Goal: Complete application form

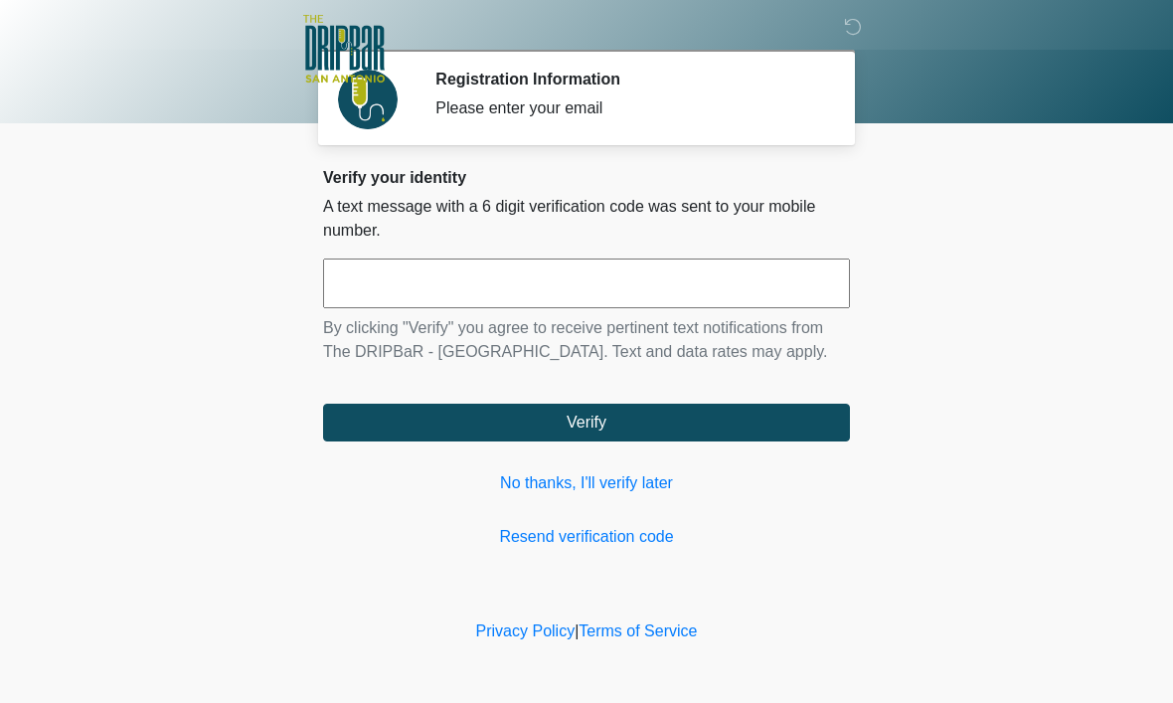
scroll to position [1, 0]
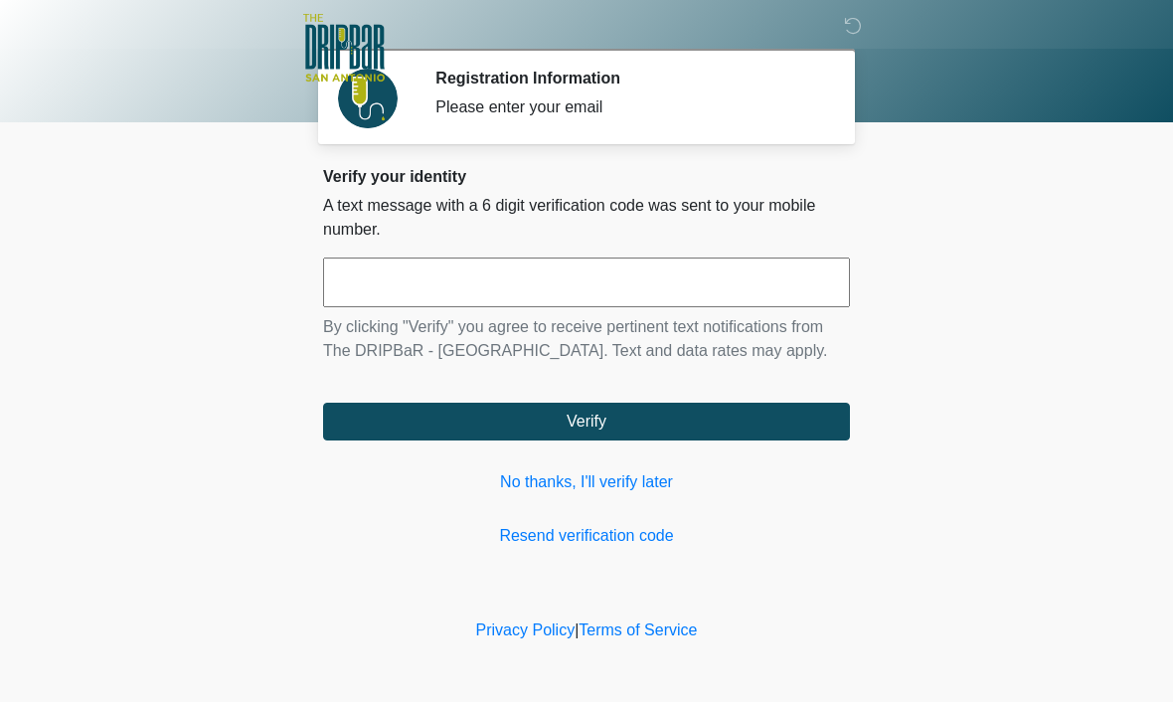
click at [598, 495] on link "No thanks, I'll verify later" at bounding box center [586, 483] width 527 height 24
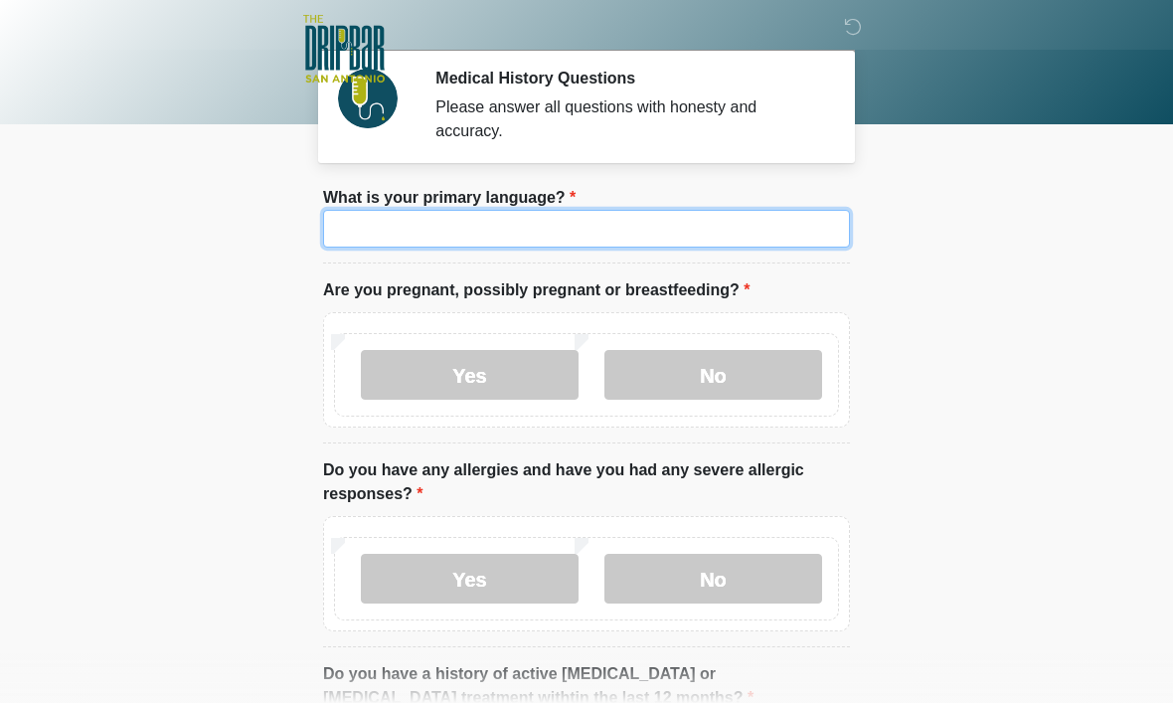
click at [719, 233] on input "What is your primary language?" at bounding box center [586, 229] width 527 height 38
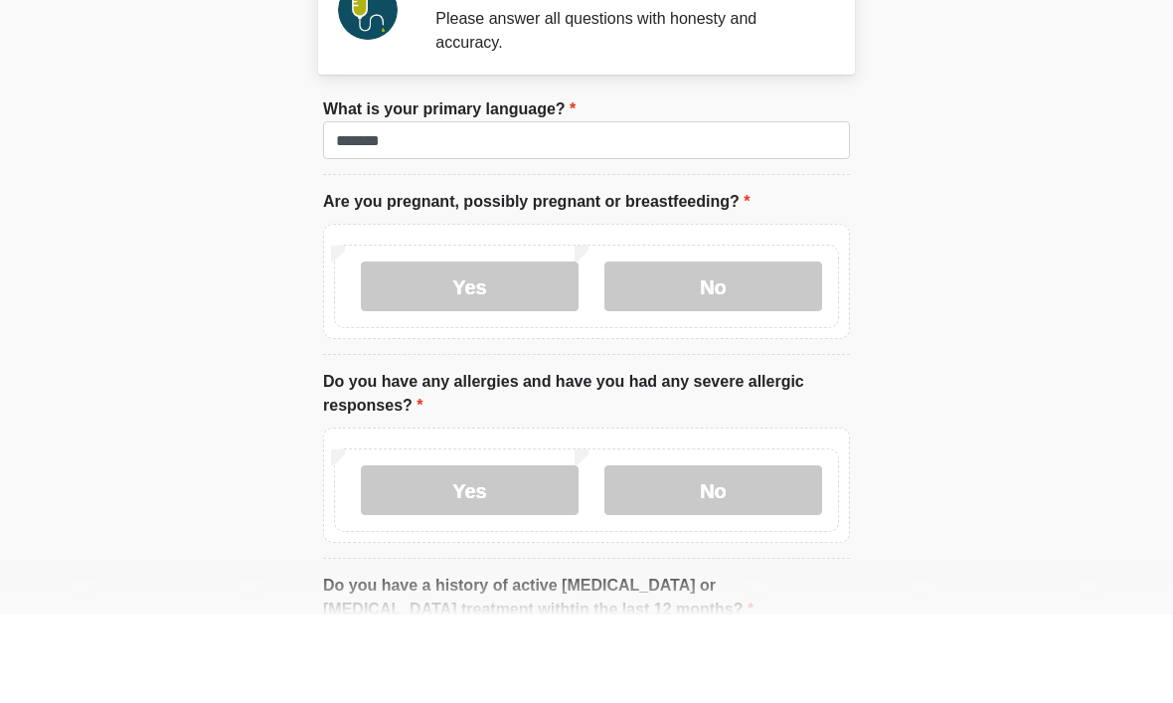
scroll to position [88, 0]
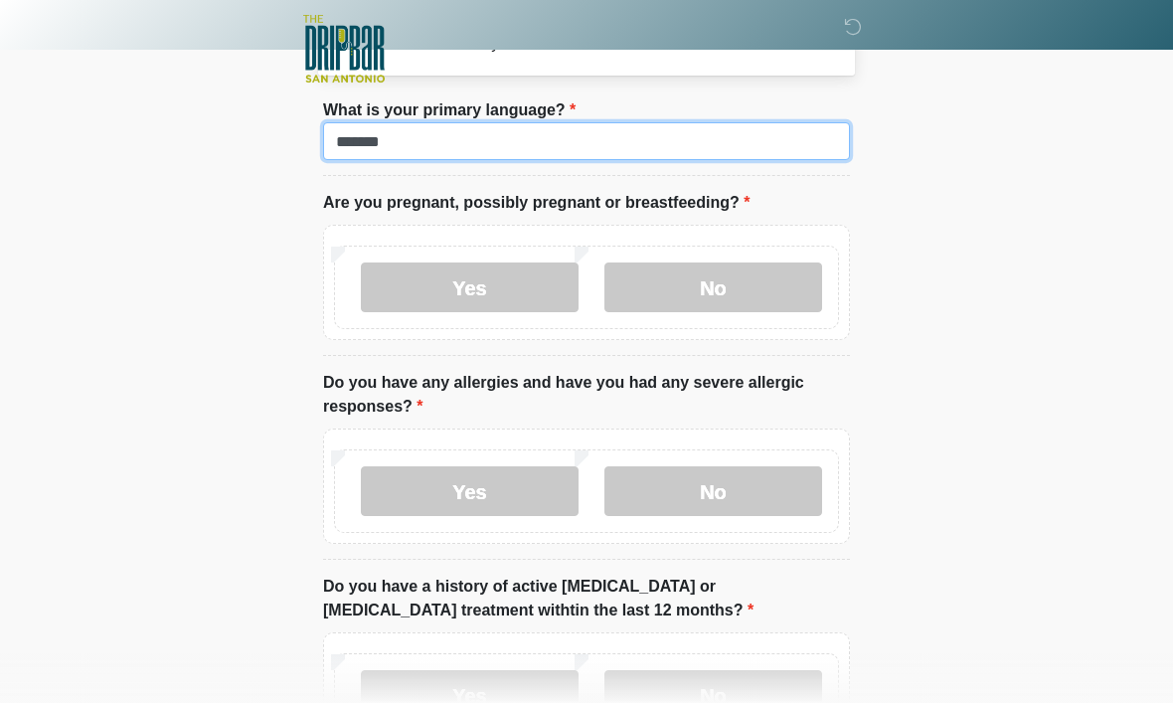
type input "*******"
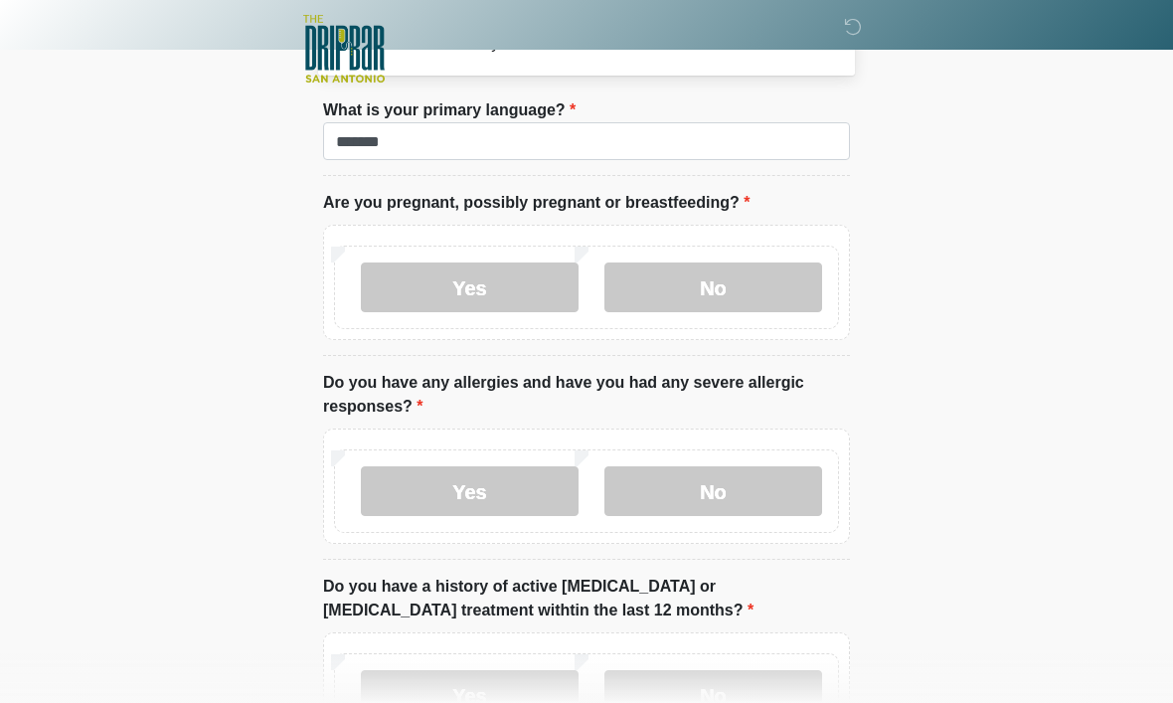
click at [730, 285] on label "No" at bounding box center [713, 287] width 218 height 50
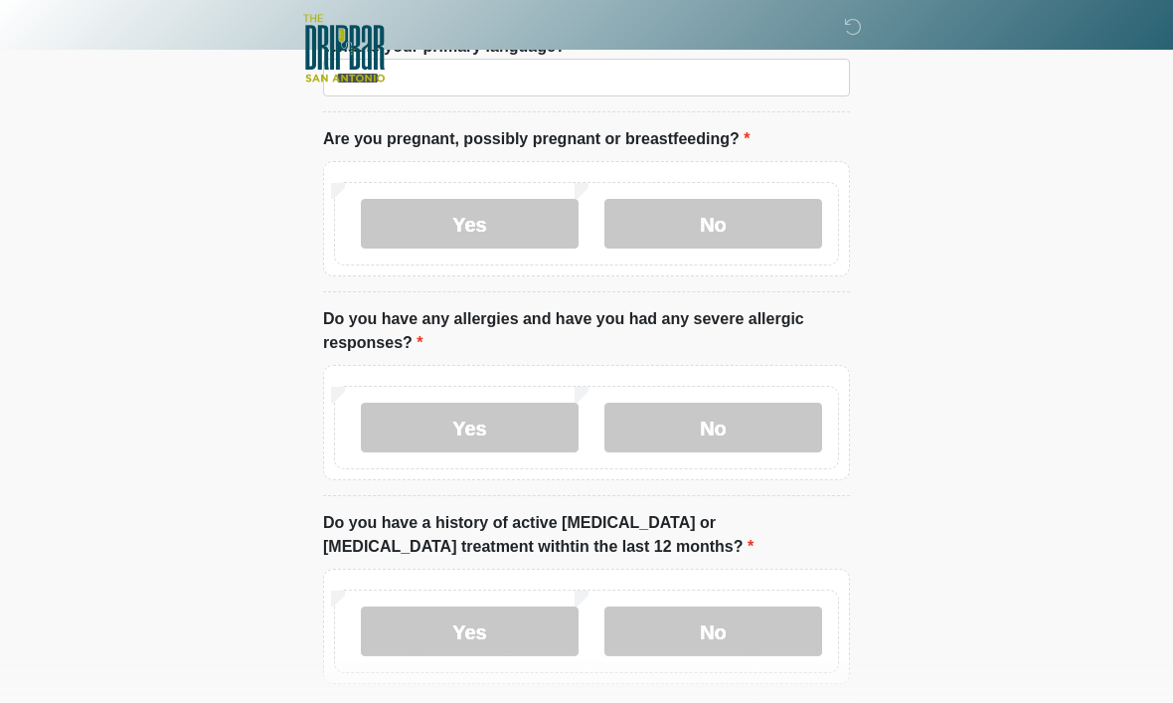
scroll to position [159, 0]
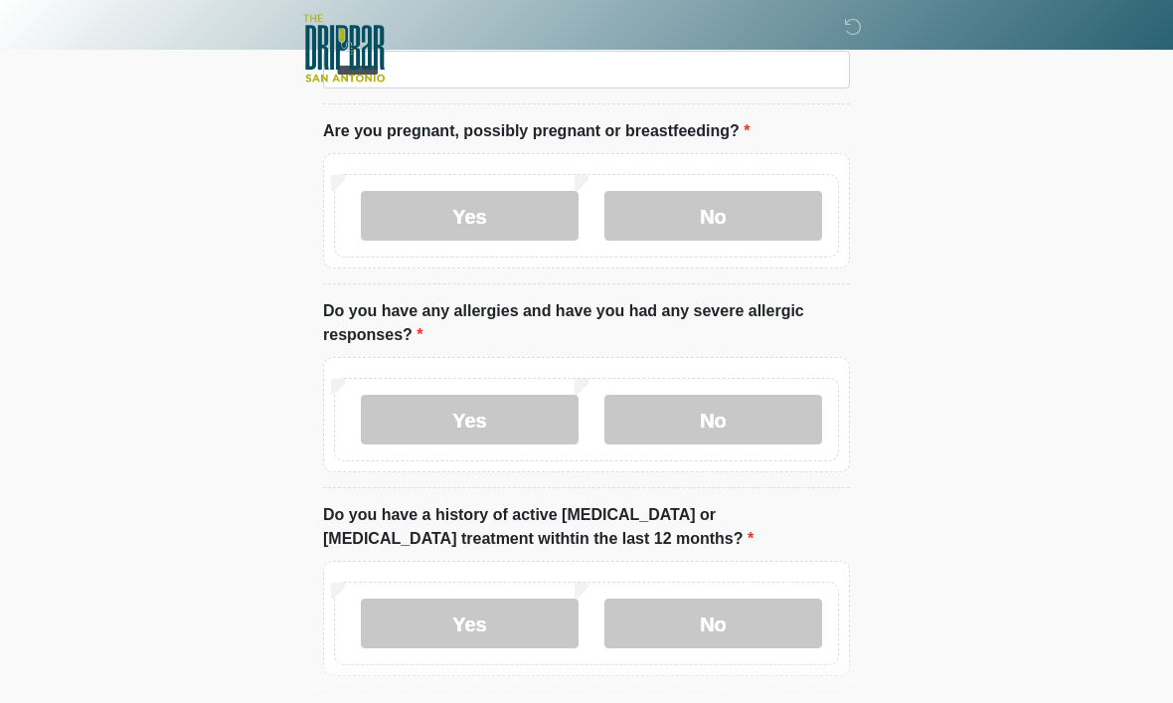
click at [510, 409] on label "Yes" at bounding box center [470, 421] width 218 height 50
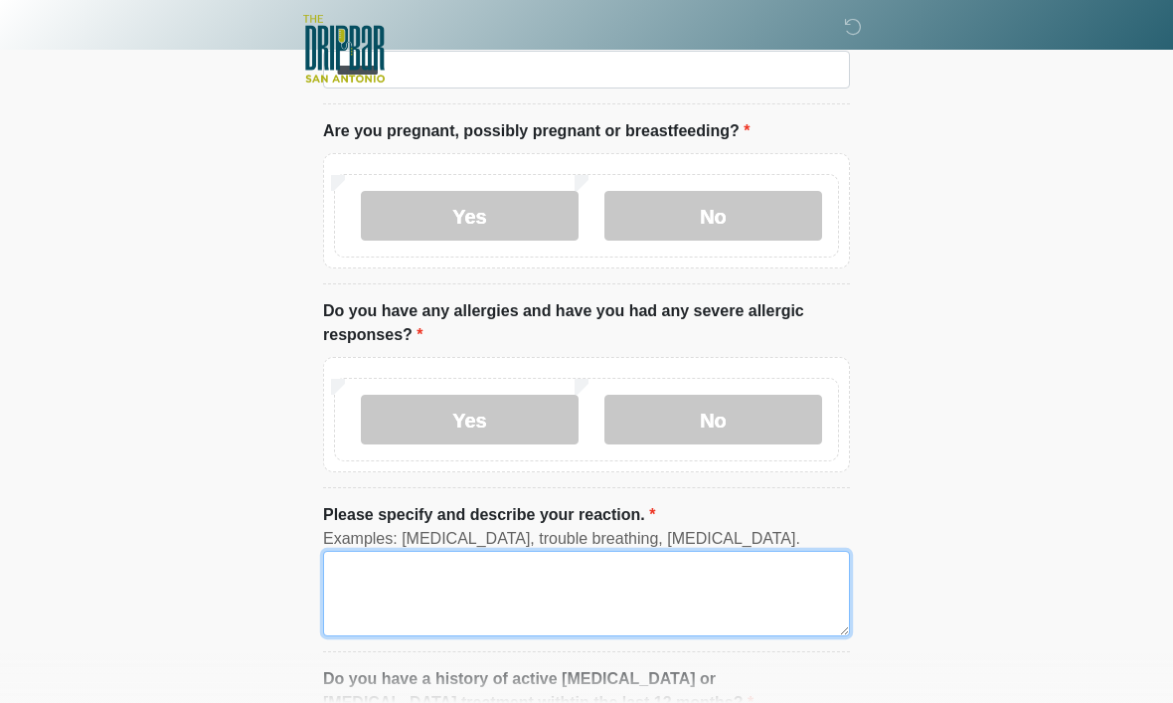
click at [567, 588] on textarea "Please specify and describe your reaction." at bounding box center [586, 593] width 527 height 85
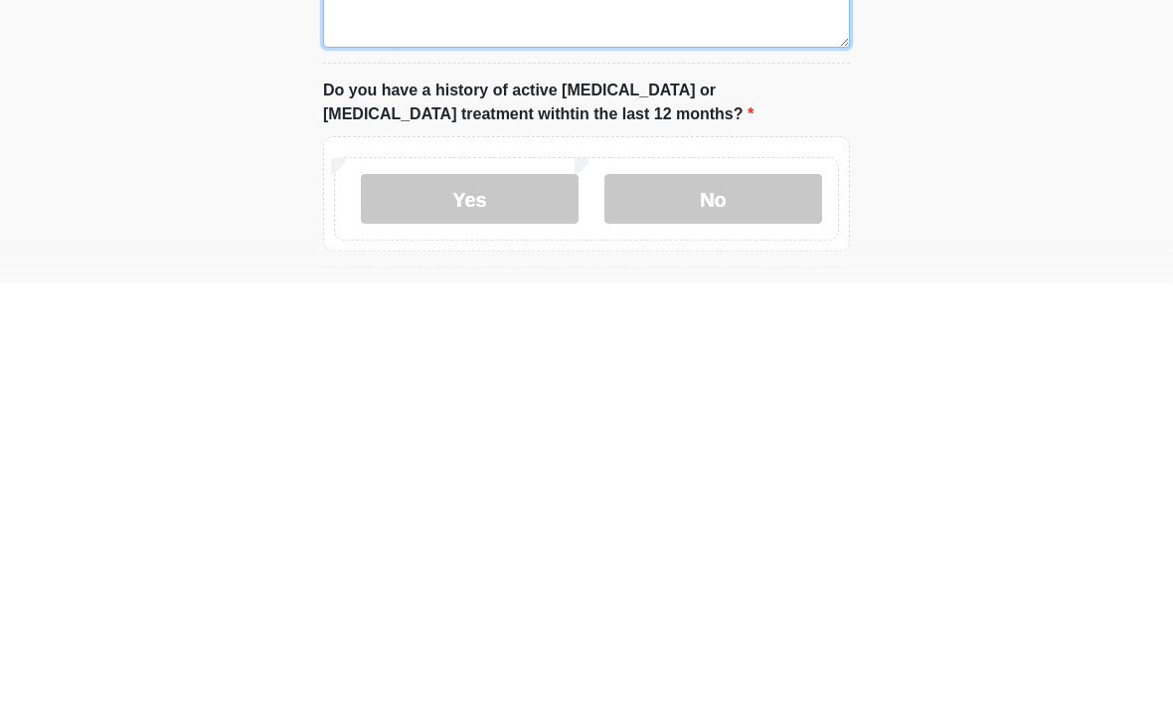
scroll to position [345, 0]
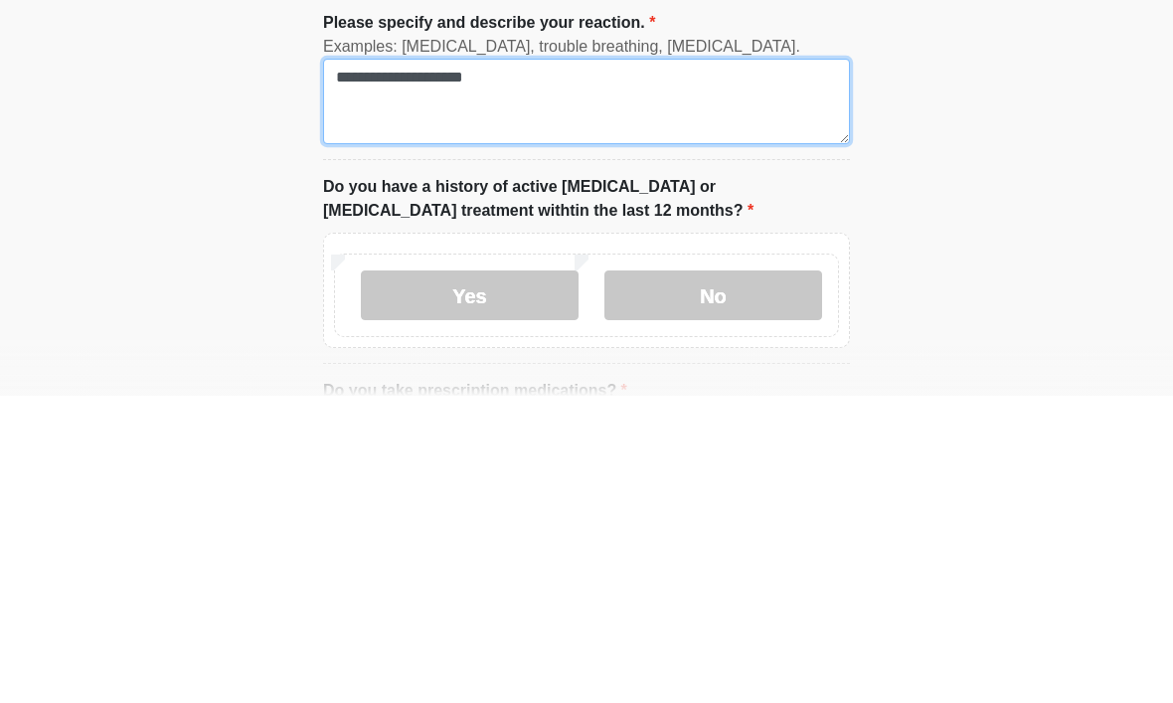
type textarea "**********"
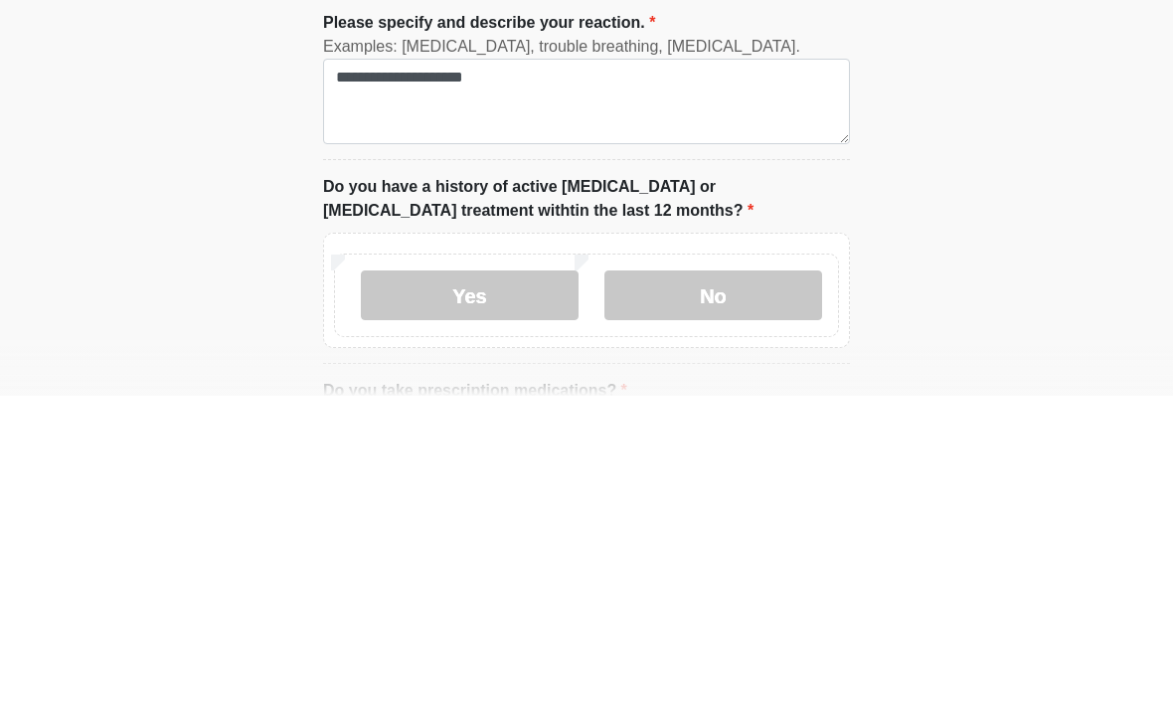
click at [729, 578] on label "No" at bounding box center [713, 603] width 218 height 50
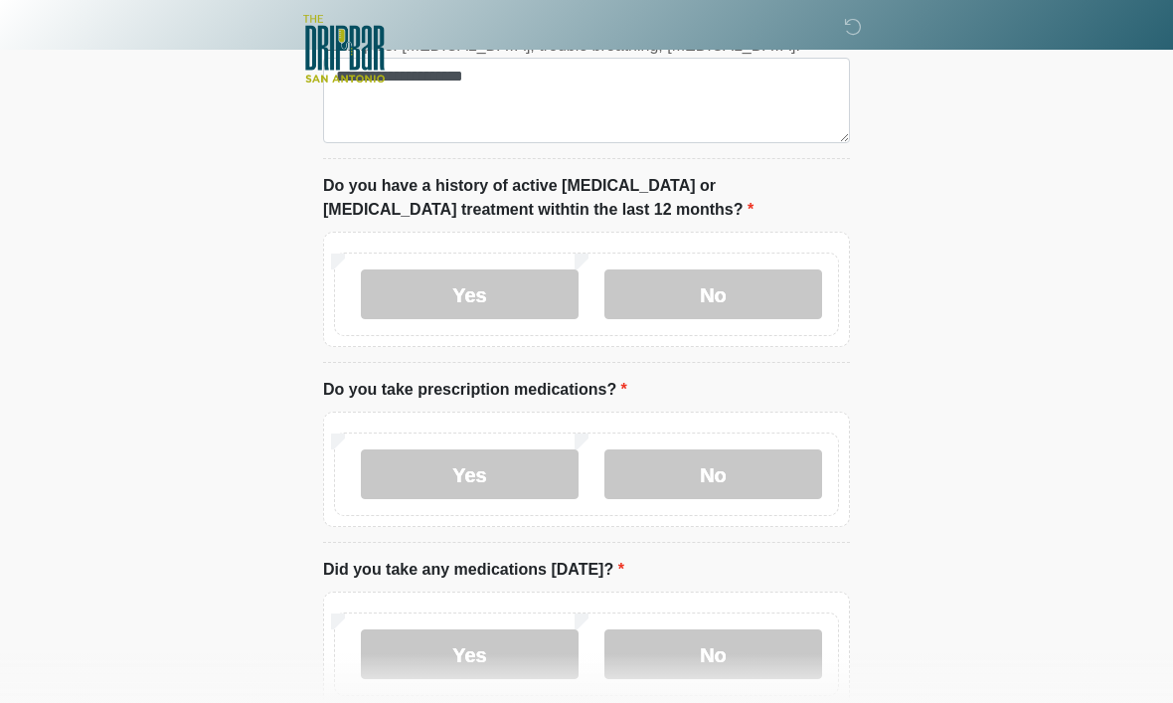
click at [768, 469] on label "No" at bounding box center [713, 474] width 218 height 50
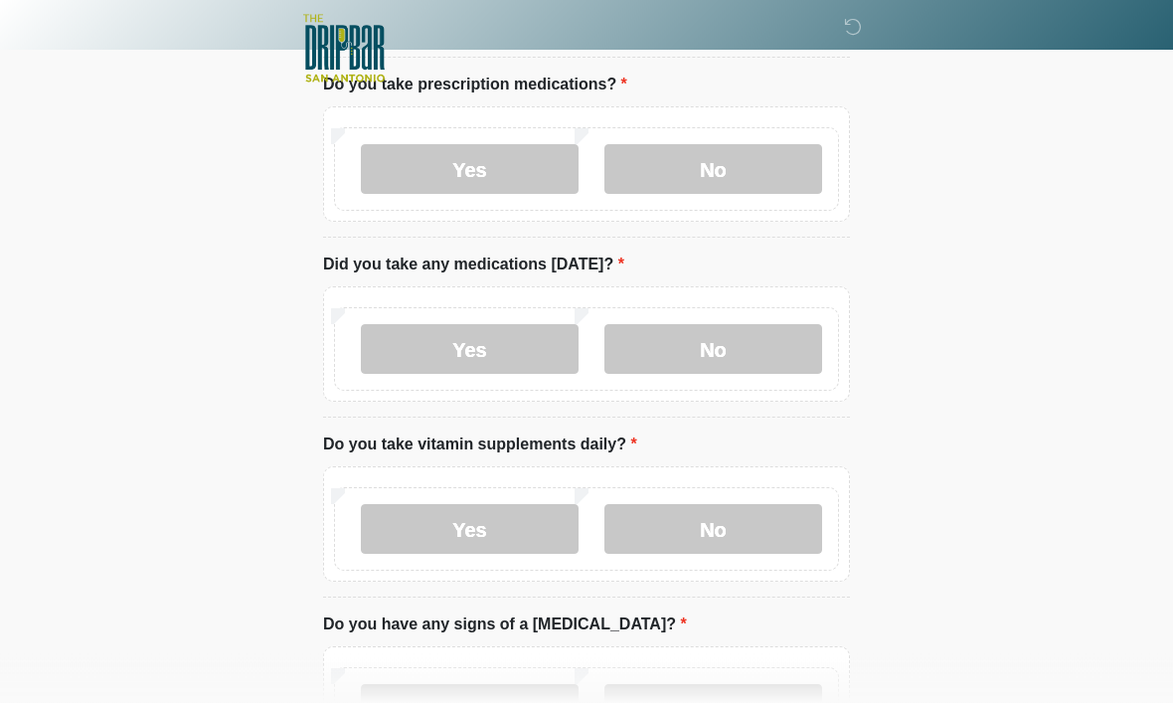
scroll to position [958, 0]
click at [527, 343] on label "Yes" at bounding box center [470, 349] width 218 height 50
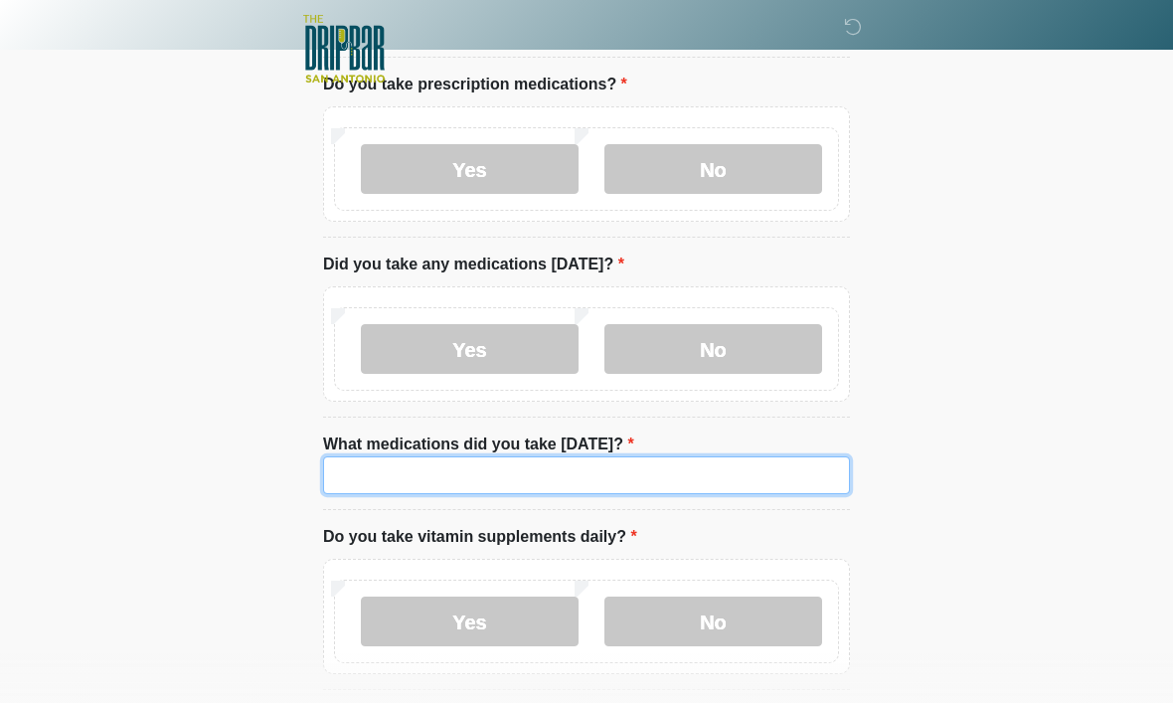
click at [651, 477] on input "What medications did you take today?" at bounding box center [586, 475] width 527 height 38
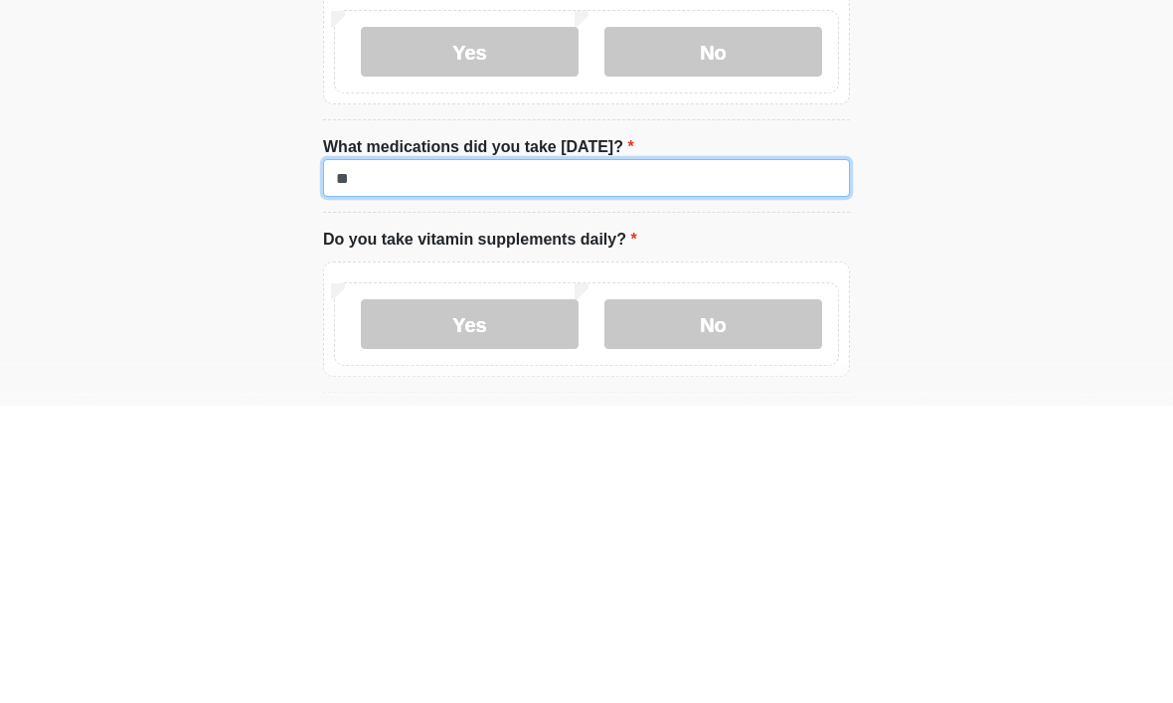
type input "*"
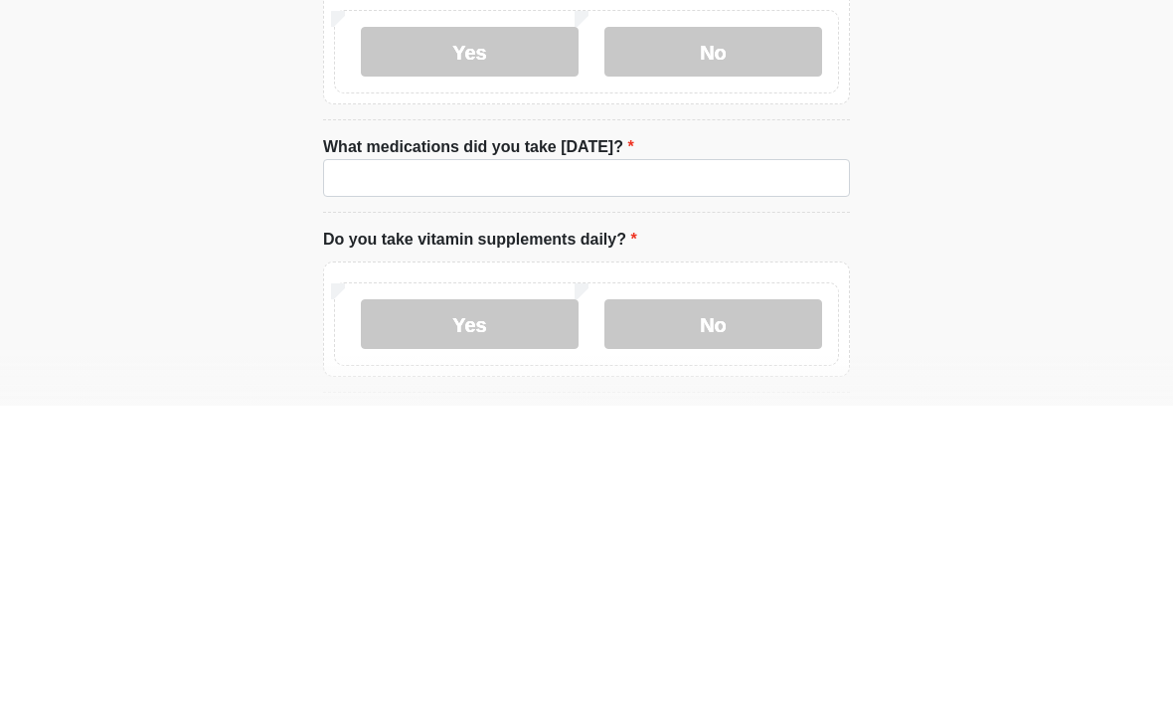
click at [758, 324] on label "No" at bounding box center [713, 349] width 218 height 50
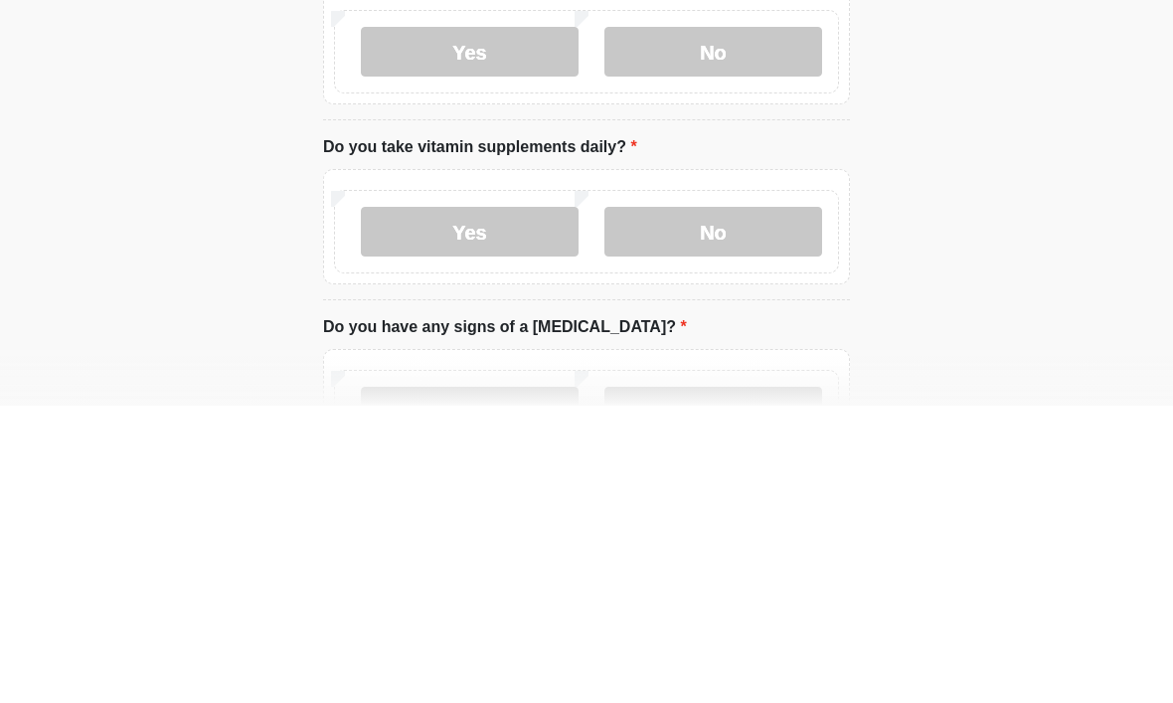
scroll to position [1256, 0]
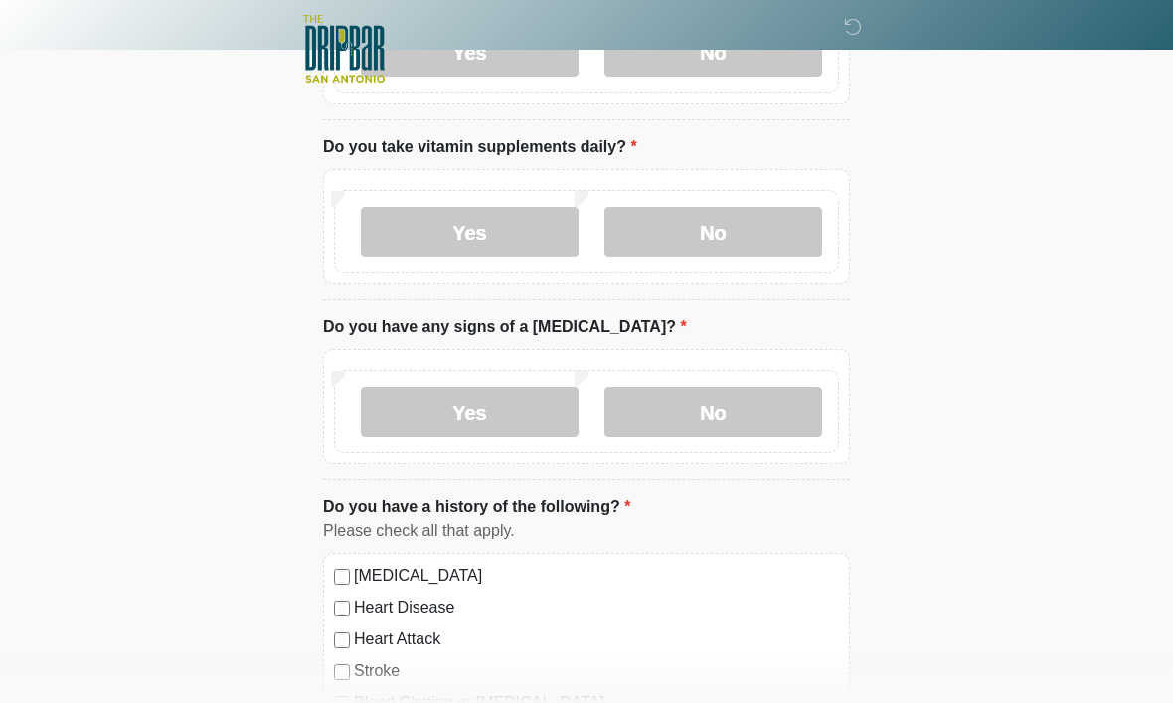
click at [521, 231] on label "Yes" at bounding box center [470, 232] width 218 height 50
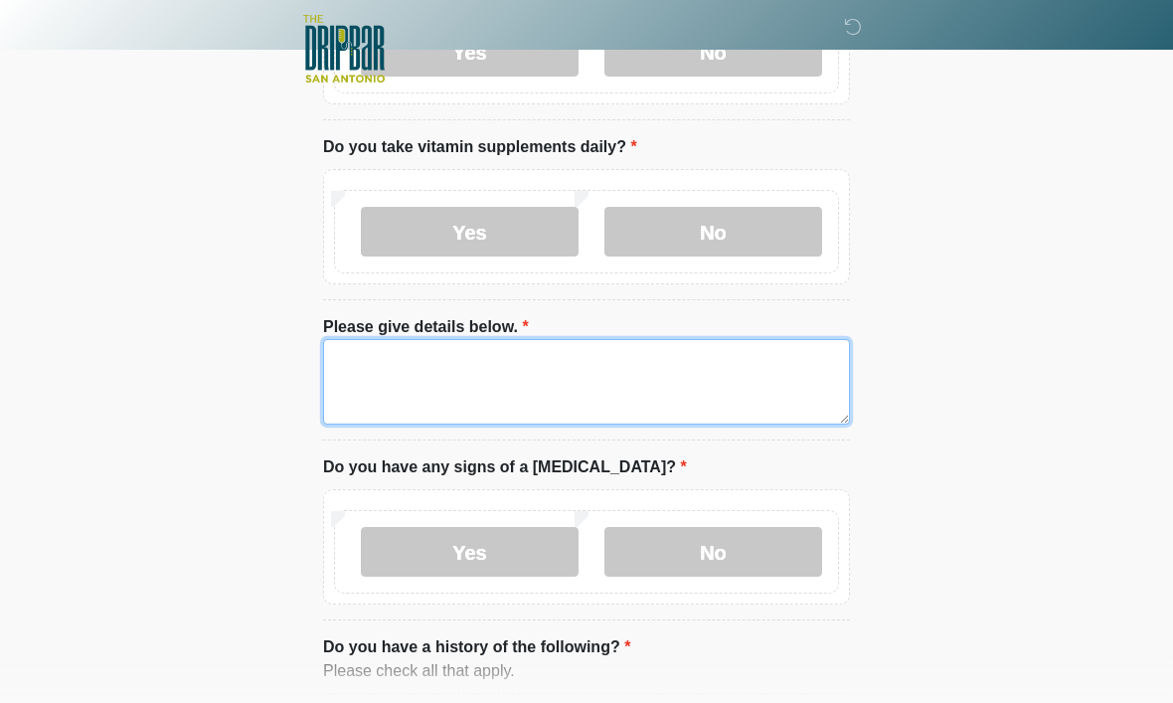
click at [627, 357] on textarea "Please give details below." at bounding box center [586, 381] width 527 height 85
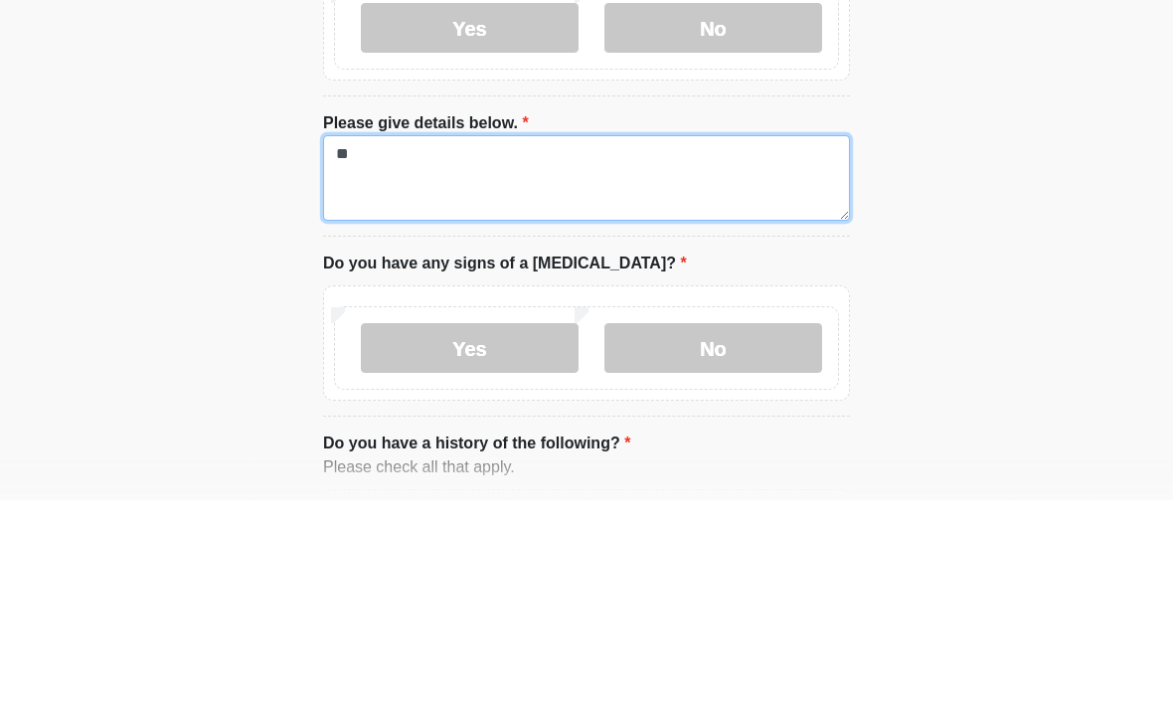
type textarea "*"
type textarea "**********"
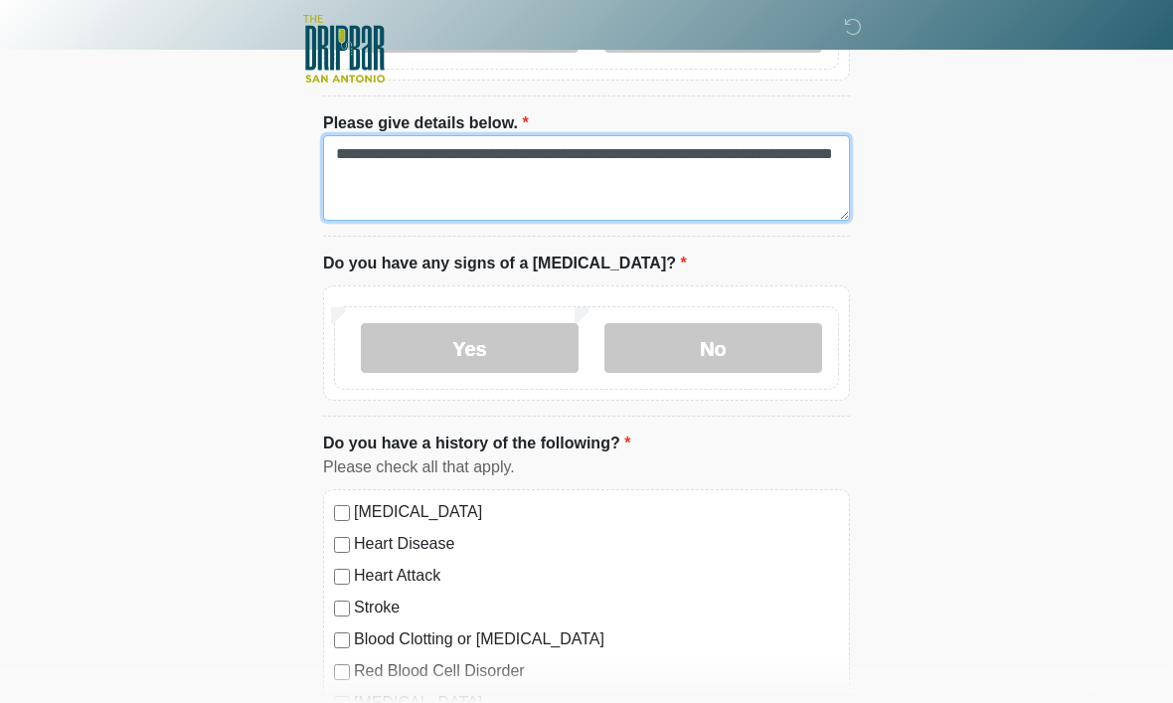
click at [637, 173] on textarea "**********" at bounding box center [586, 177] width 527 height 85
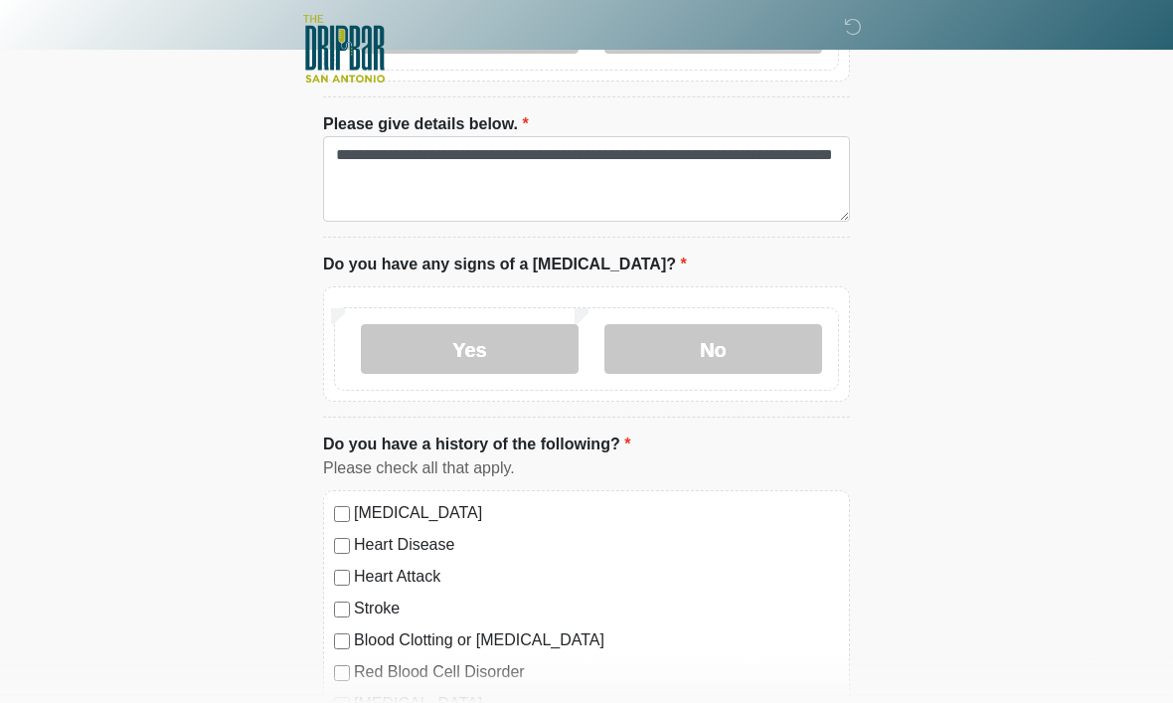
click at [771, 342] on label "No" at bounding box center [713, 348] width 218 height 50
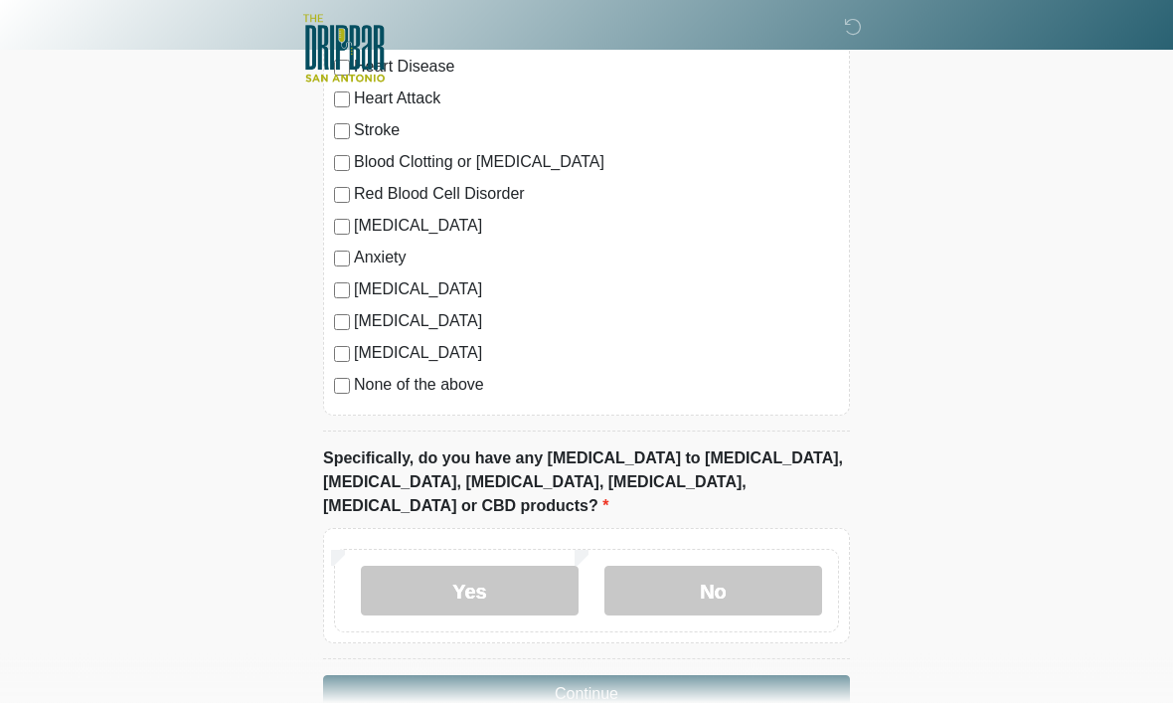
scroll to position [1957, 0]
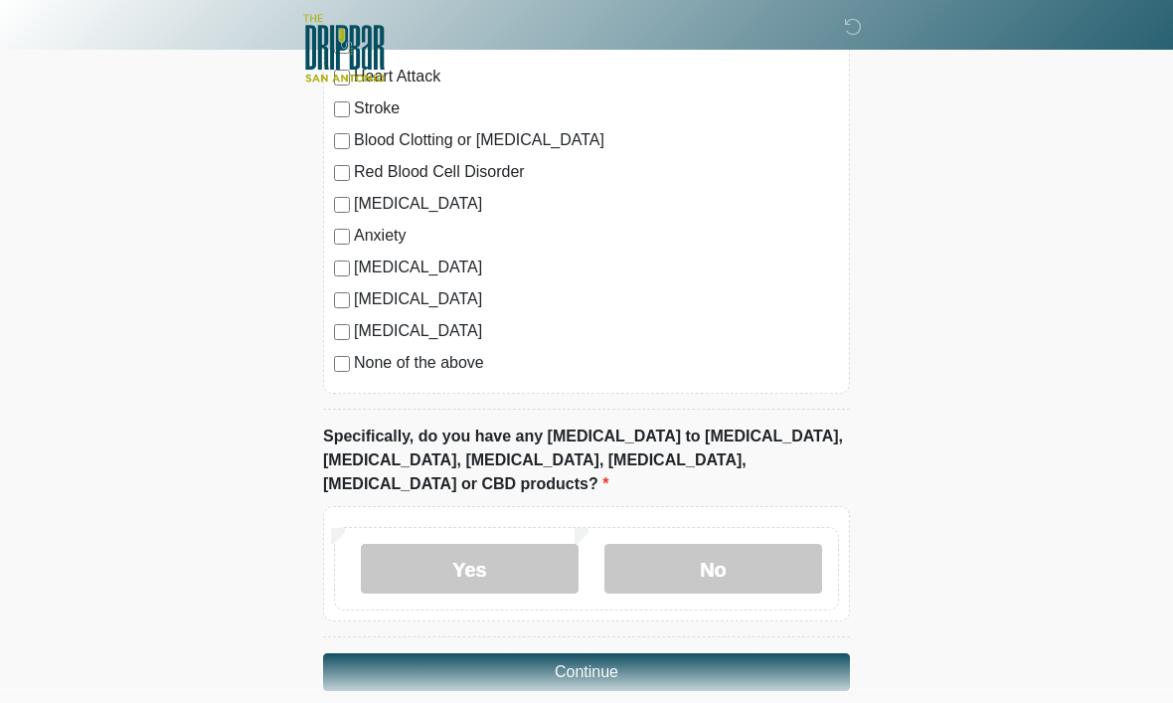
click at [731, 545] on label "No" at bounding box center [713, 570] width 218 height 50
click at [653, 654] on button "Continue" at bounding box center [586, 673] width 527 height 38
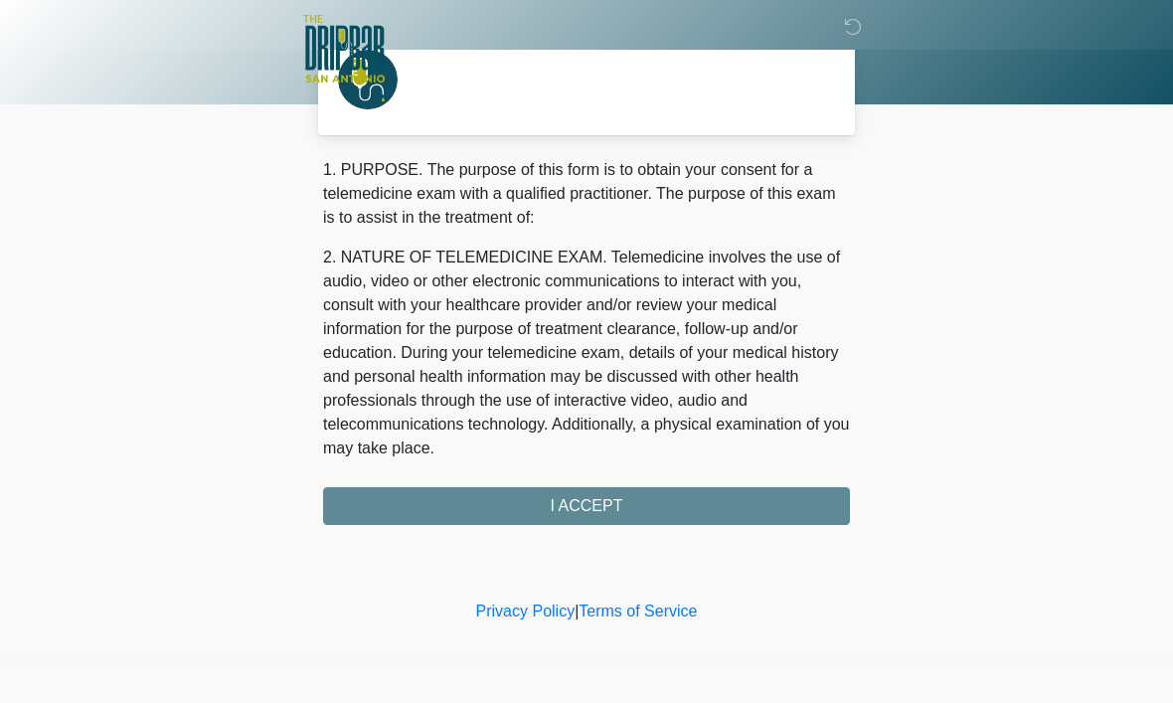
scroll to position [0, 0]
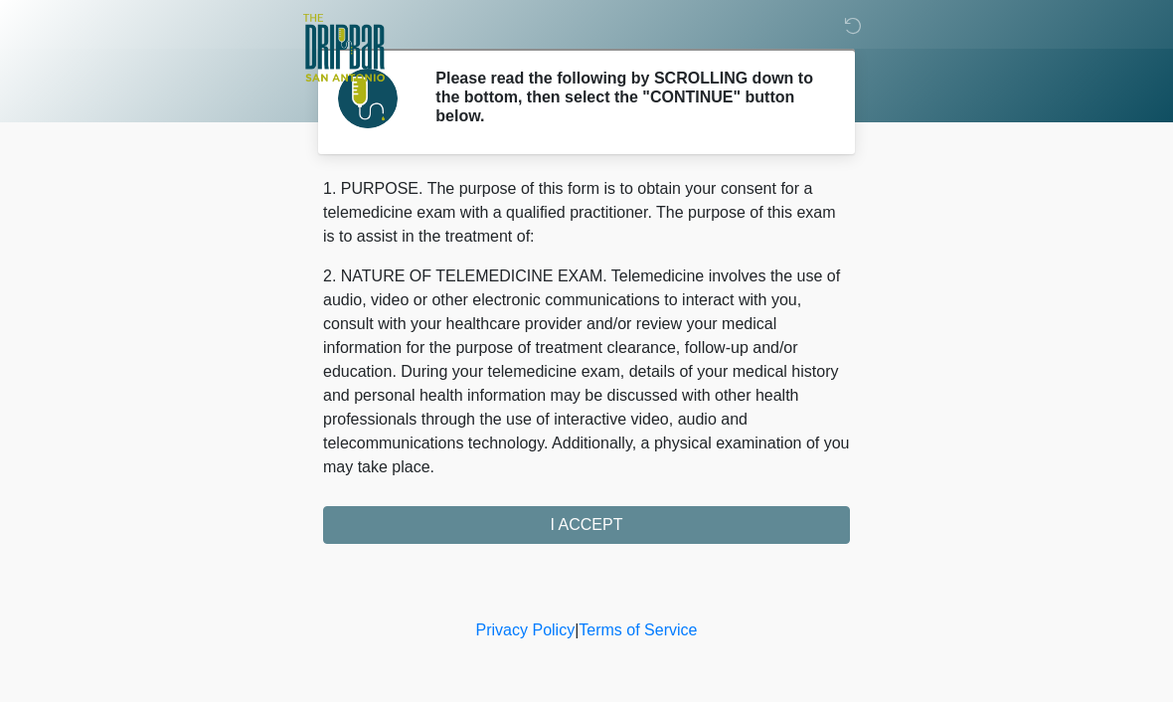
click at [743, 523] on div "1. PURPOSE. The purpose of this form is to obtain your consent for a telemedici…" at bounding box center [586, 361] width 527 height 367
click at [606, 526] on div "1. PURPOSE. The purpose of this form is to obtain your consent for a telemedici…" at bounding box center [586, 361] width 527 height 367
click at [612, 520] on div "1. PURPOSE. The purpose of this form is to obtain your consent for a telemedici…" at bounding box center [586, 361] width 527 height 367
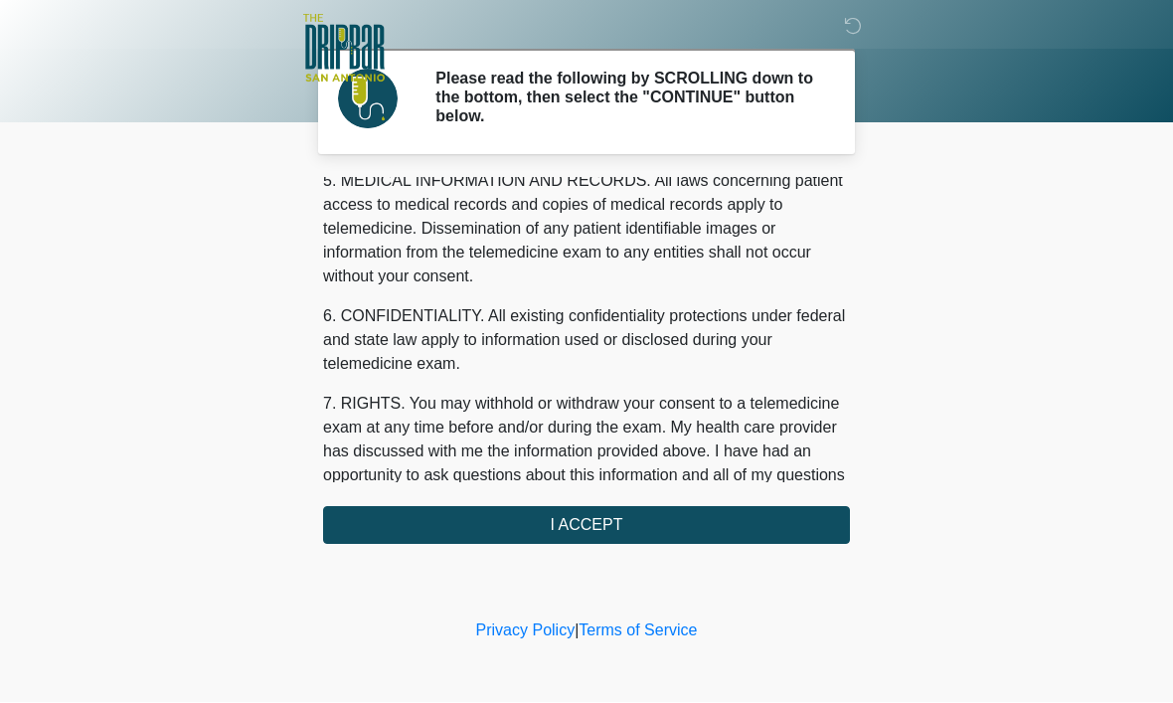
scroll to position [672, 0]
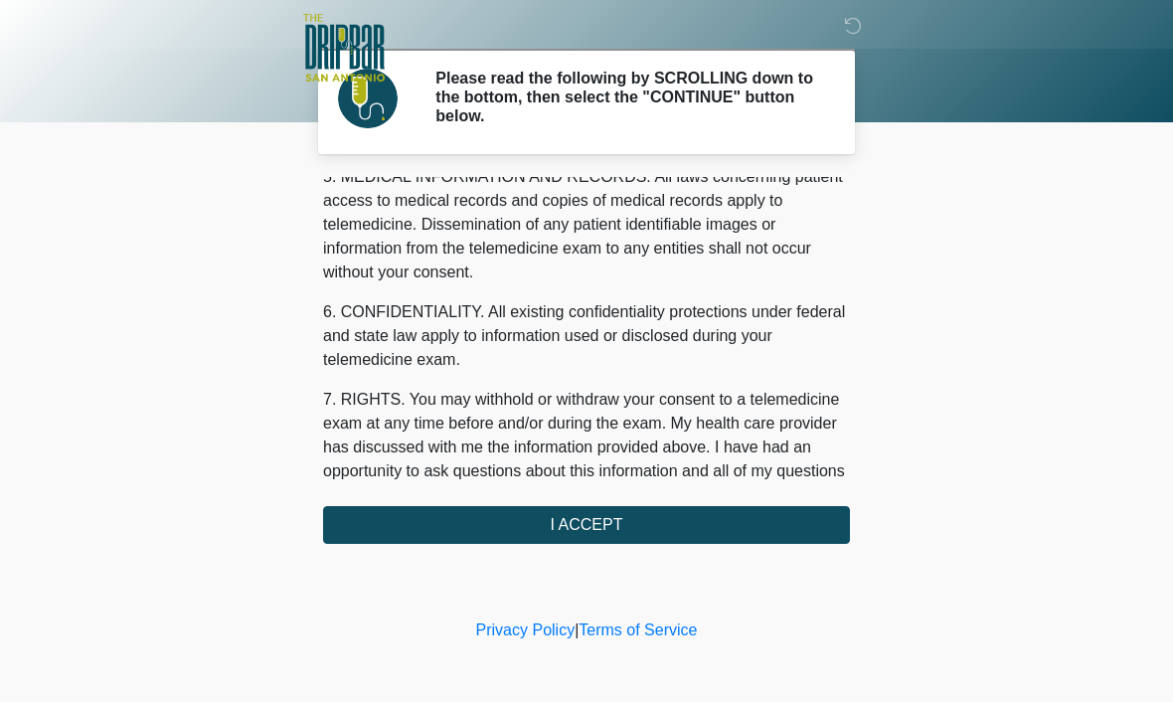
click at [655, 522] on button "I ACCEPT" at bounding box center [586, 526] width 527 height 38
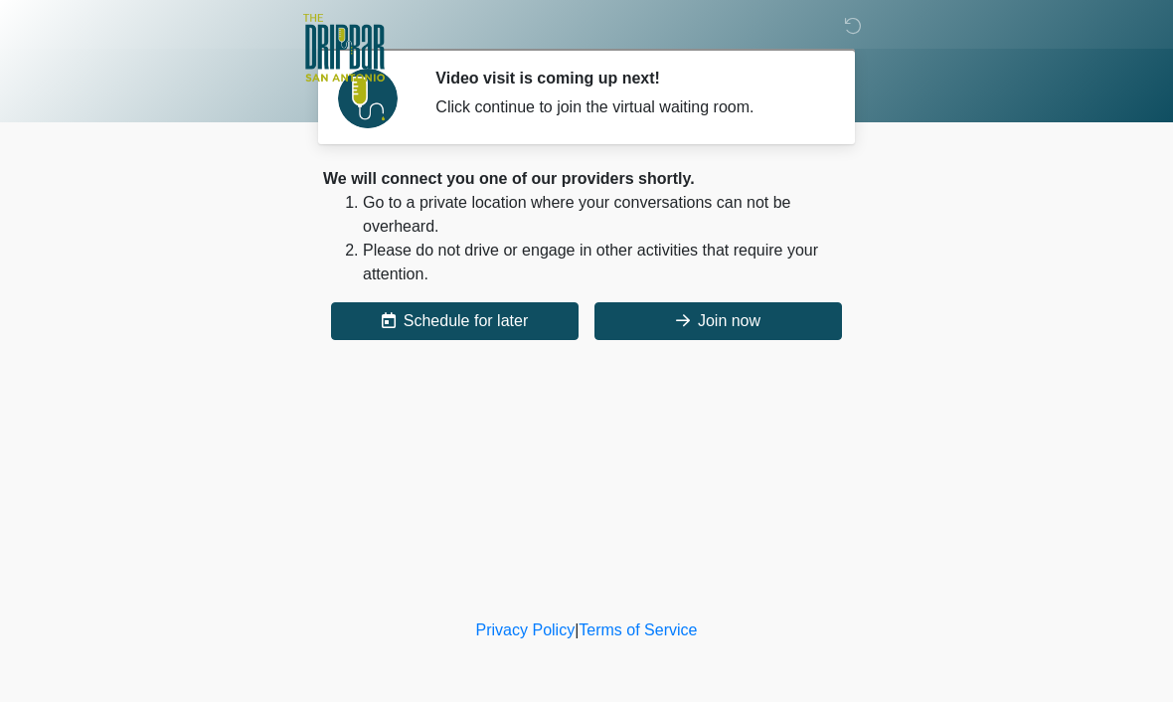
click at [749, 310] on button "Join now" at bounding box center [718, 322] width 248 height 38
